Goal: Task Accomplishment & Management: Use online tool/utility

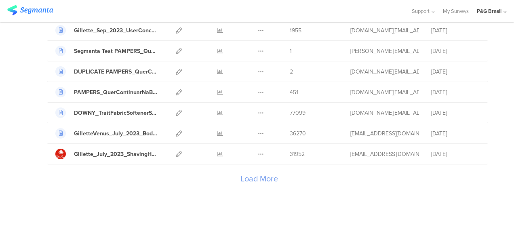
scroll to position [975, 0]
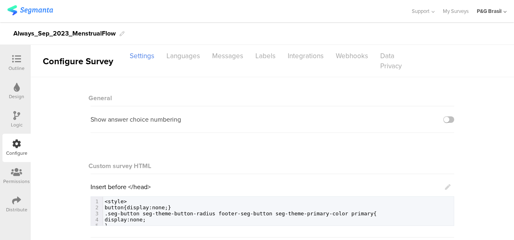
click at [21, 199] on div "Distribute" at bounding box center [16, 204] width 28 height 28
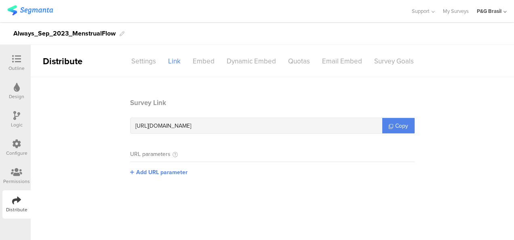
click at [0, 179] on html "You are using an unsupported version of Internet Explorer. Unsupported browsers…" at bounding box center [257, 120] width 514 height 240
click at [10, 127] on div "Logic" at bounding box center [16, 119] width 28 height 28
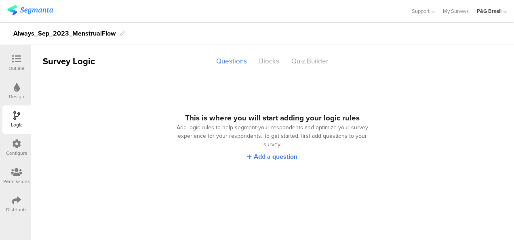
click at [13, 137] on div "Configure" at bounding box center [16, 148] width 28 height 28
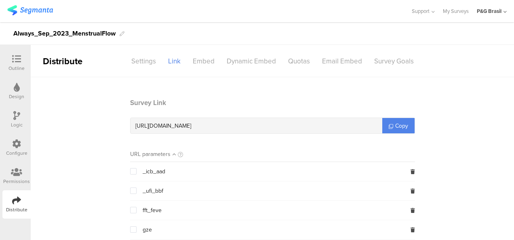
click at [82, 110] on section "Survey Link https://pgsurveys.segmanta.com/e60ds8 Copy URL parameters _icb_aad …" at bounding box center [272, 240] width 483 height 285
click at [15, 181] on div "Permissions" at bounding box center [16, 181] width 27 height 7
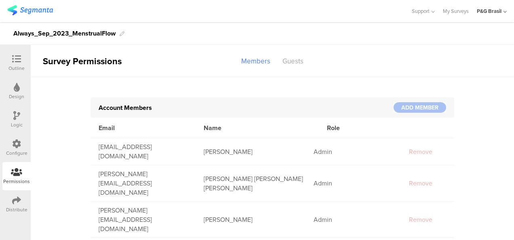
click at [15, 148] on icon at bounding box center [16, 143] width 9 height 9
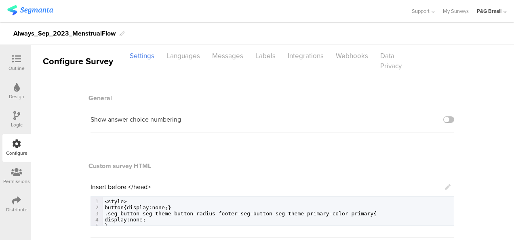
click at [137, 118] on div "Show answer choice numbering" at bounding box center [135, 119] width 90 height 8
click at [439, 188] on div "Insert before </head>" at bounding box center [270, 186] width 360 height 9
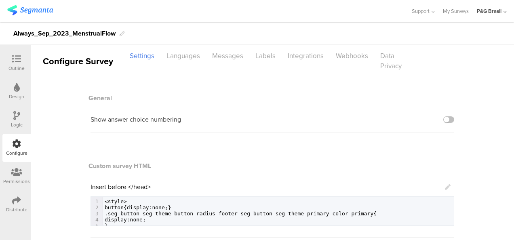
click at [445, 186] on icon at bounding box center [448, 187] width 6 height 6
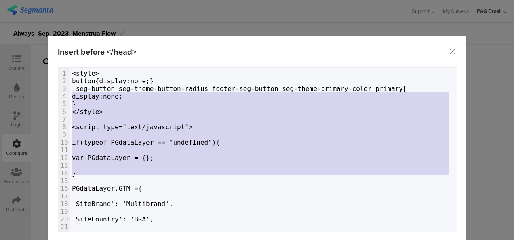
type textarea "} </style> <script type="text/javascript"> if(typeof PGdataLayer == "undefined"…"
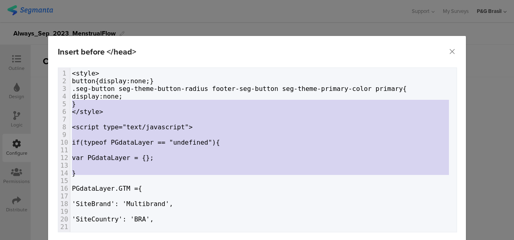
drag, startPoint x: 93, startPoint y: 180, endPoint x: 64, endPoint y: 101, distance: 84.0
click at [70, 101] on div "1 <style> 2 button{display:none;} 3 .seg-button seg-theme-button-radius footer-…" at bounding box center [263, 234] width 386 height 330
click at [72, 103] on span "}" at bounding box center [74, 104] width 4 height 8
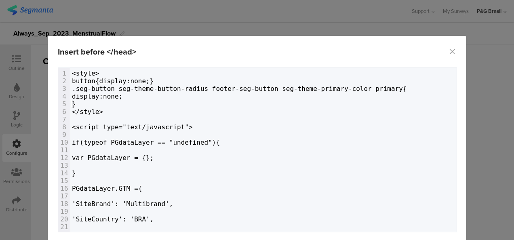
type textarea "<style> button{display:none;} .seg-button seg-theme-button-radius footer-seg-bu…"
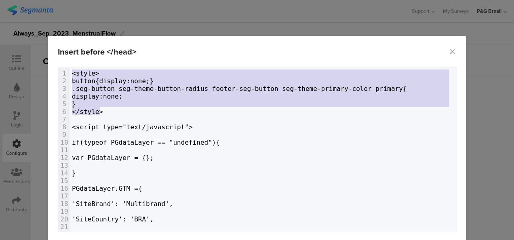
drag, startPoint x: 70, startPoint y: 82, endPoint x: 57, endPoint y: 57, distance: 28.9
click at [57, 57] on div "Insert before </head> Failed saving changes. If the problem persists please con…" at bounding box center [257, 151] width 418 height 231
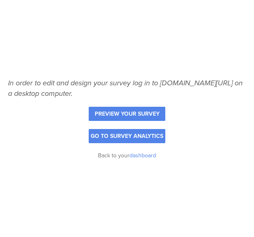
type textarea "<style> button{display:none;} .seg-button seg-theme-button-radius footer-seg-bu…"
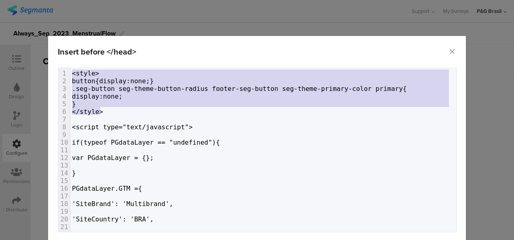
click at [115, 105] on pre "}" at bounding box center [263, 104] width 386 height 8
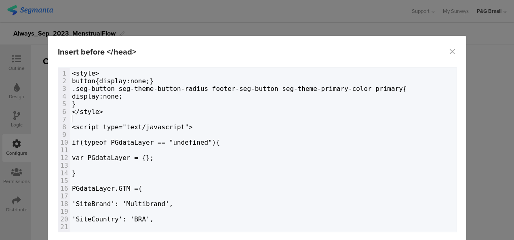
type textarea "<style> button{display:none;} .seg-button seg-theme-button-radius footer-seg-bu…"
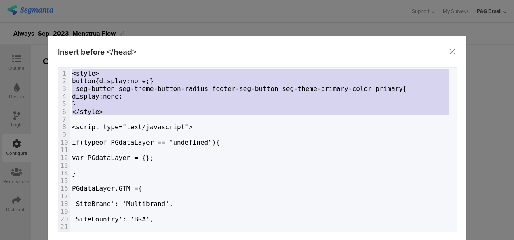
drag, startPoint x: 113, startPoint y: 115, endPoint x: 6, endPoint y: 14, distance: 146.3
click at [6, 14] on div "Insert before </head> Failed saving changes. If the problem persists please con…" at bounding box center [257, 120] width 514 height 240
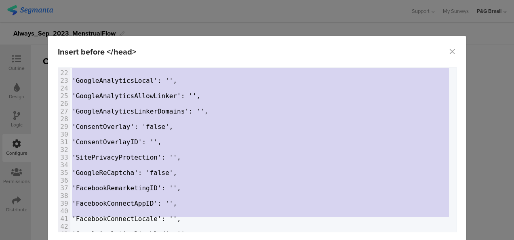
scroll to position [185, 0]
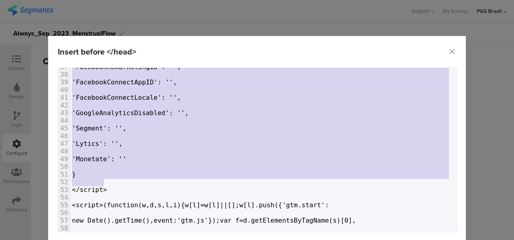
type textarea "{ 'SiteBrand': 'Multibrand', 'SiteCountry': 'BRA', 'SiteEnvironment': 'Prod', '…"
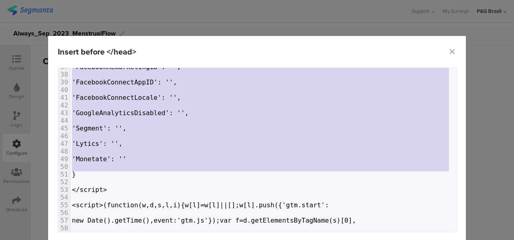
drag, startPoint x: 128, startPoint y: 135, endPoint x: 169, endPoint y: 171, distance: 54.1
click at [175, 172] on div "1 <script type="text/javascript"> 2 ​ 3 if(typeof PGdataLayer == "undefined"){ …" at bounding box center [263, 21] width 386 height 468
click at [128, 147] on pre "​" at bounding box center [263, 151] width 386 height 8
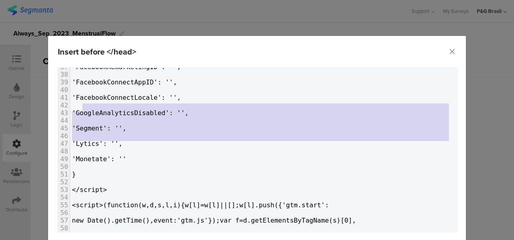
drag, startPoint x: 132, startPoint y: 148, endPoint x: 122, endPoint y: 137, distance: 15.5
click at [87, 111] on div "1 <script type="text/javascript"> 2 ​ 3 if(typeof PGdataLayer == "undefined"){ …" at bounding box center [263, 21] width 386 height 468
type textarea "'Segment': '', 'Lytics': '',"
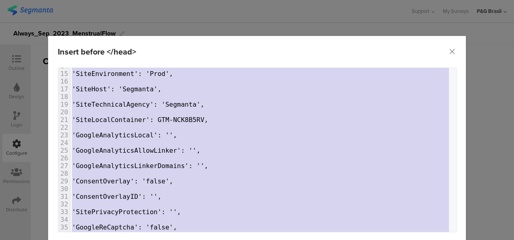
scroll to position [0, 0]
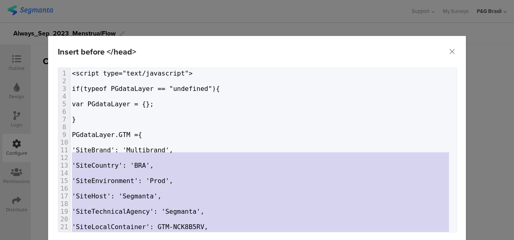
type textarea "'SiteBrand': 'Multibrand', 'SiteCountry': 'BRA', 'SiteEnvironment': 'Prod', 'Si…"
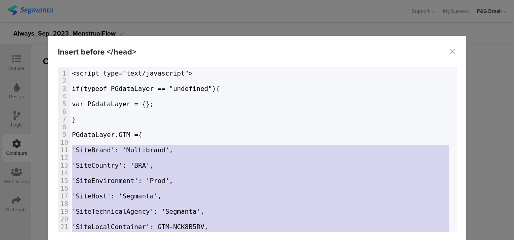
drag, startPoint x: 133, startPoint y: 150, endPoint x: 50, endPoint y: 145, distance: 83.8
click at [50, 145] on div "Failed saving changes. If the problem persists please contact us at team@segman…" at bounding box center [257, 150] width 418 height 167
paste textarea "dialog"
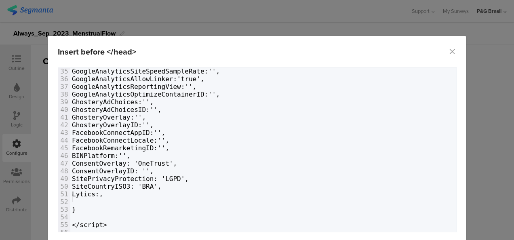
click at [105, 198] on pre "​" at bounding box center [263, 202] width 386 height 8
drag, startPoint x: 146, startPoint y: 183, endPoint x: 129, endPoint y: 183, distance: 16.6
click at [129, 183] on span "SiteCountryISO3: 'BRA'," at bounding box center [117, 187] width 90 height 8
type textarea "​'BRA'"
click at [93, 190] on span "Lytics:," at bounding box center [87, 194] width 31 height 8
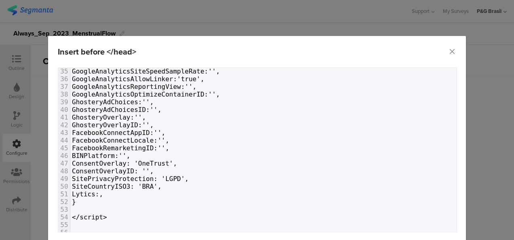
paste textarea "BRA"
click at [103, 190] on span "Lytics:'BRA'," at bounding box center [97, 194] width 50 height 8
type textarea "BRA"
click at [103, 190] on span "Lytics:'BRA'," at bounding box center [97, 194] width 50 height 8
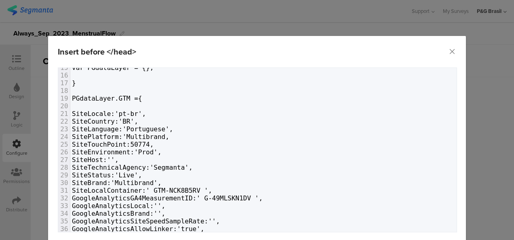
scroll to position [58, 0]
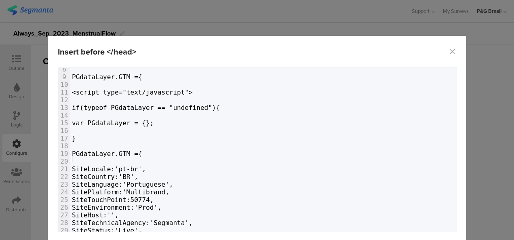
click at [91, 160] on pre "​" at bounding box center [263, 162] width 386 height 8
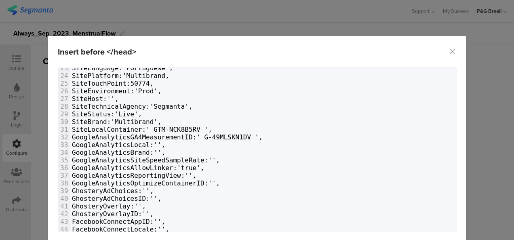
scroll to position [0, 0]
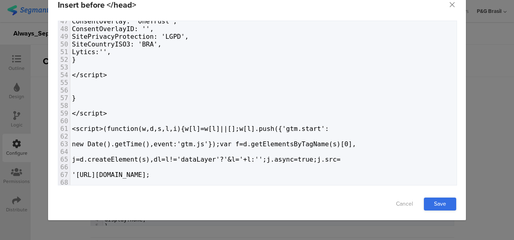
click at [439, 204] on link "Save" at bounding box center [440, 204] width 32 height 13
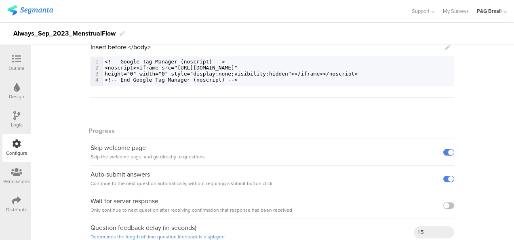
scroll to position [216, 0]
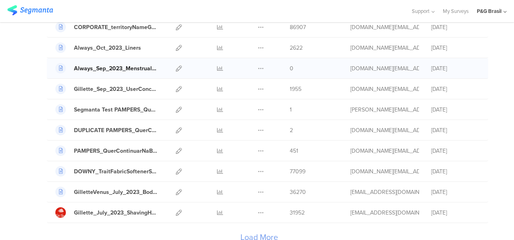
scroll to position [913, 0]
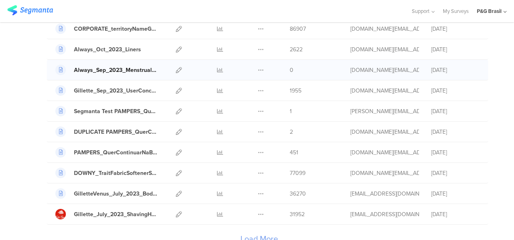
click at [123, 66] on div "Always_Sep_2023_MenstrualFlow" at bounding box center [116, 70] width 84 height 8
click at [176, 67] on icon at bounding box center [179, 70] width 6 height 6
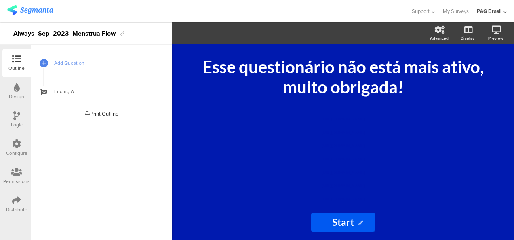
click at [10, 192] on div "Distribute" at bounding box center [16, 204] width 28 height 28
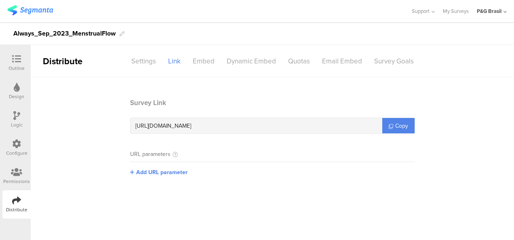
click at [13, 176] on icon at bounding box center [16, 172] width 11 height 9
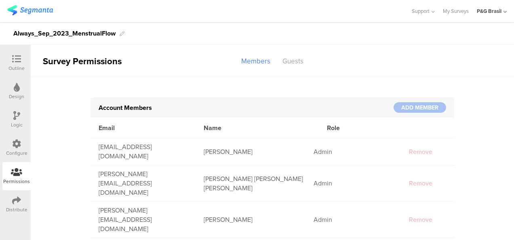
click at [13, 197] on icon at bounding box center [16, 200] width 9 height 9
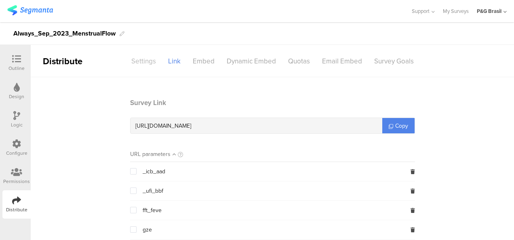
drag, startPoint x: 139, startPoint y: 69, endPoint x: 144, endPoint y: 58, distance: 12.5
click at [144, 58] on sg-header-nav-item "Settings" at bounding box center [143, 61] width 37 height 14
click at [144, 58] on div "Settings" at bounding box center [143, 61] width 37 height 14
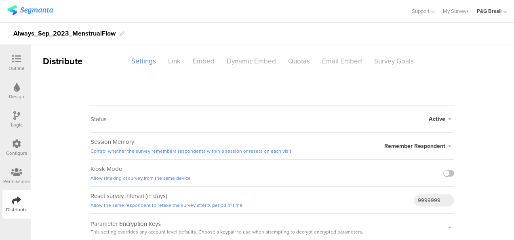
click at [437, 120] on span "Active" at bounding box center [437, 119] width 17 height 8
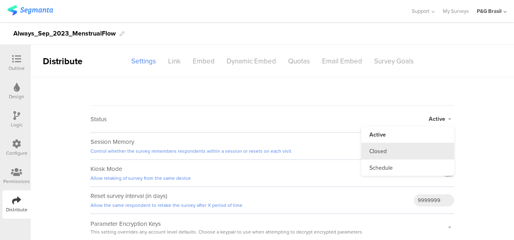
click at [418, 150] on li "Closed" at bounding box center [407, 151] width 93 height 17
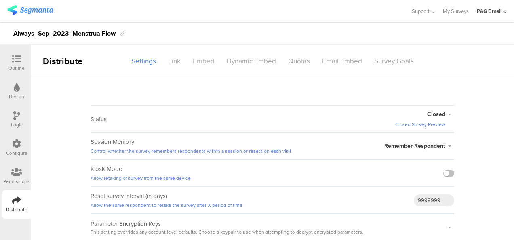
click at [200, 63] on div "Embed" at bounding box center [204, 61] width 34 height 14
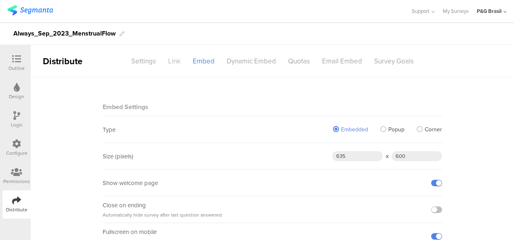
click at [176, 57] on div "Link" at bounding box center [174, 61] width 25 height 14
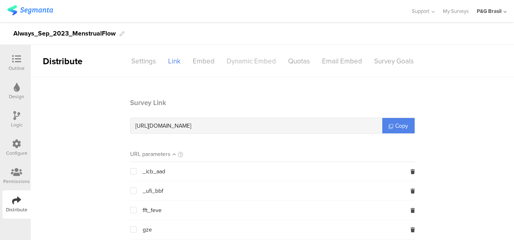
click at [255, 64] on div "Dynamic Embed" at bounding box center [251, 61] width 61 height 14
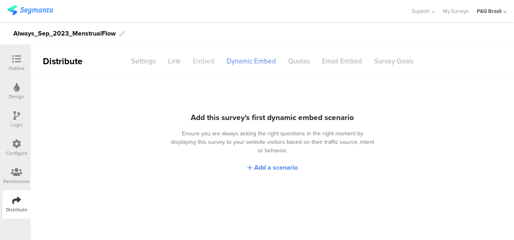
click at [192, 62] on div "Embed" at bounding box center [204, 61] width 34 height 14
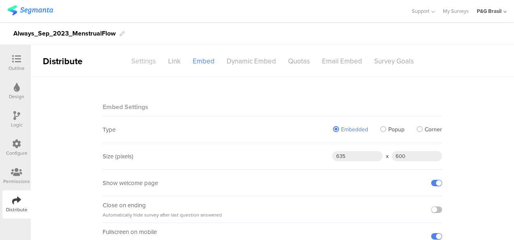
click at [151, 62] on div "Settings" at bounding box center [143, 61] width 37 height 14
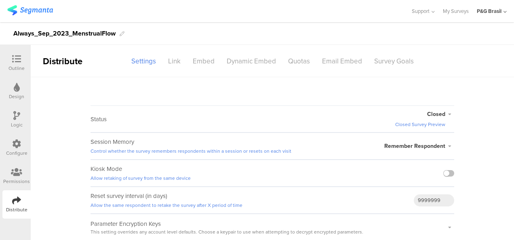
click at [22, 166] on div "Permissions" at bounding box center [16, 176] width 28 height 28
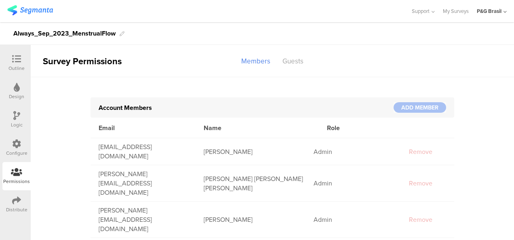
click at [16, 154] on div "Configure" at bounding box center [16, 152] width 21 height 7
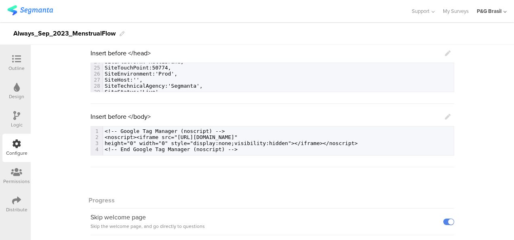
scroll to position [90, 0]
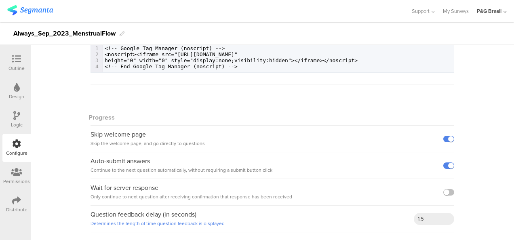
click at [11, 90] on div "Design" at bounding box center [16, 91] width 28 height 28
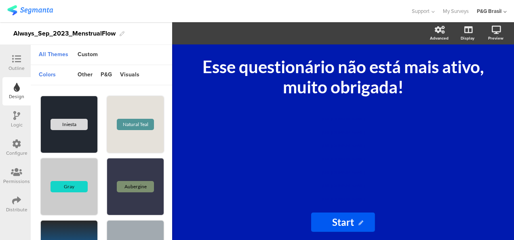
click at [15, 70] on div "Outline" at bounding box center [16, 68] width 16 height 7
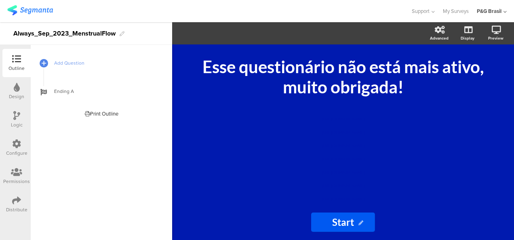
click at [9, 116] on div "Logic" at bounding box center [16, 119] width 28 height 28
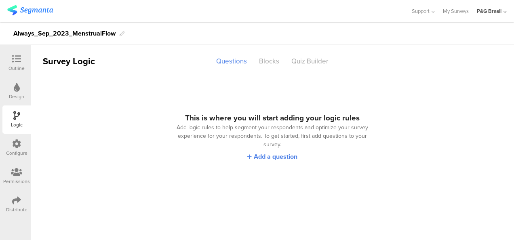
click at [20, 195] on div "Distribute" at bounding box center [16, 204] width 28 height 28
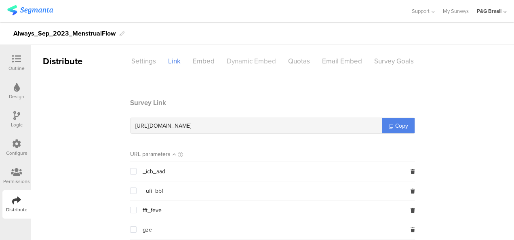
click at [240, 62] on div "Dynamic Embed" at bounding box center [251, 61] width 61 height 14
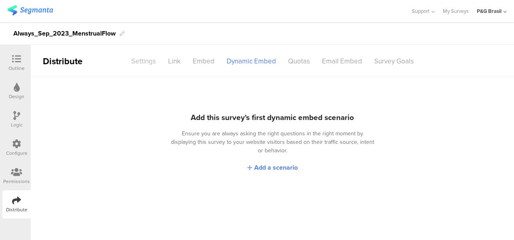
click at [140, 55] on div "Settings" at bounding box center [143, 61] width 37 height 14
